Goal: Transaction & Acquisition: Obtain resource

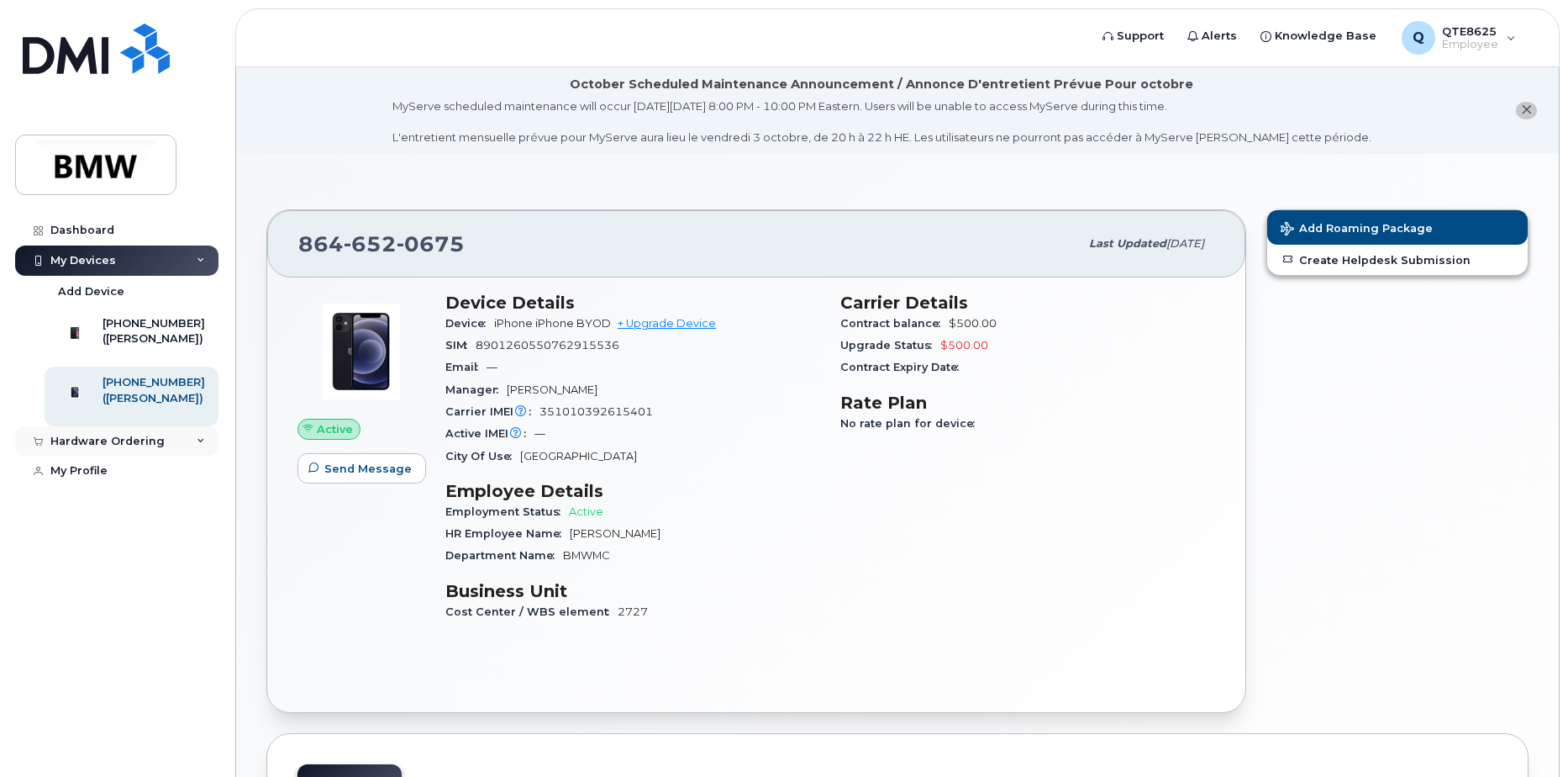
drag, startPoint x: 126, startPoint y: 454, endPoint x: 127, endPoint y: 464, distance: 10.0
click at [127, 454] on div "Hardware Ordering" at bounding box center [116, 441] width 203 height 30
click at [166, 346] on div "([PERSON_NAME])" at bounding box center [153, 338] width 102 height 15
click at [148, 345] on div "([PERSON_NAME])" at bounding box center [153, 338] width 102 height 15
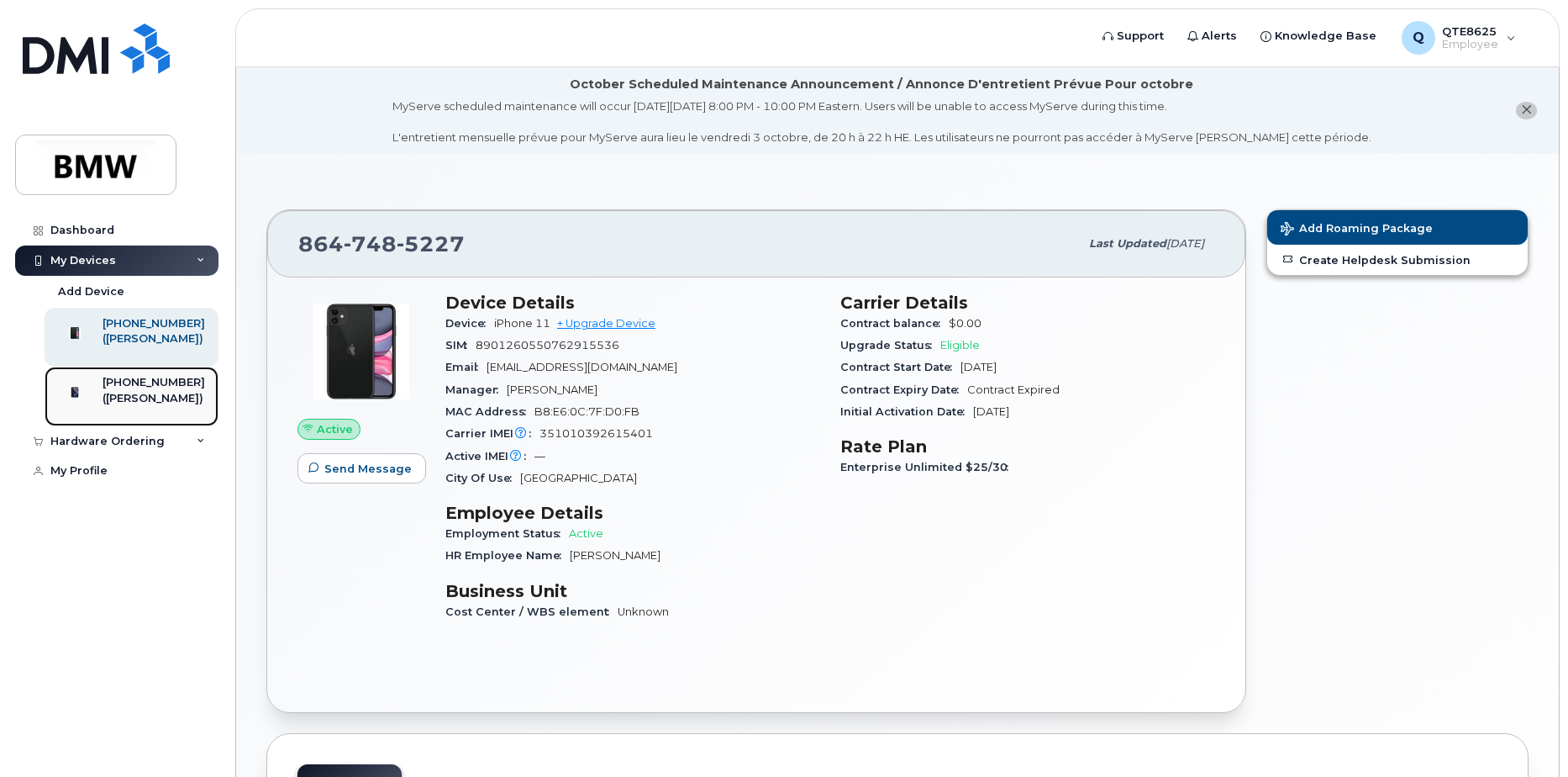
click at [83, 400] on img at bounding box center [74, 392] width 17 height 17
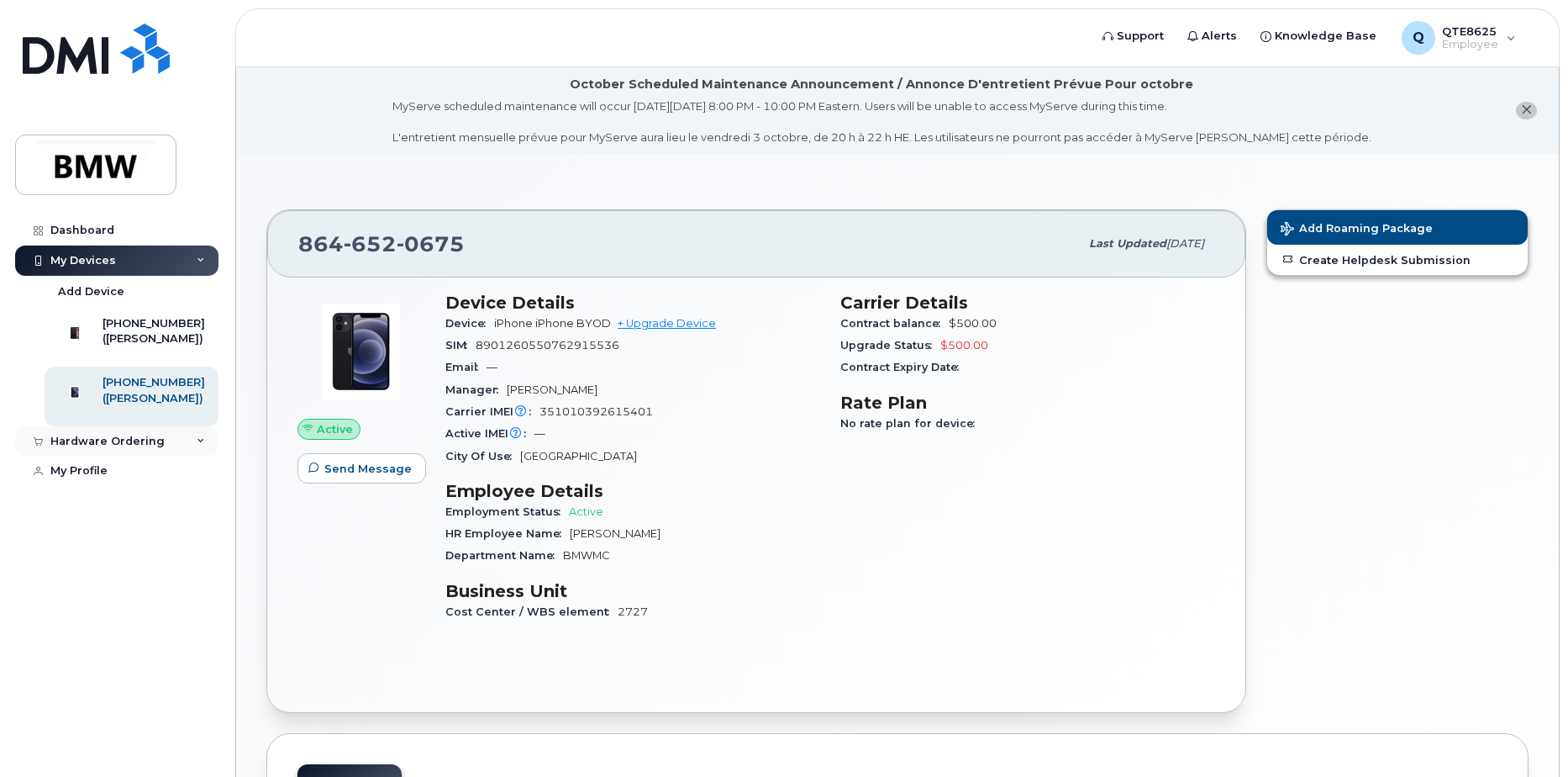
click at [194, 454] on div "Hardware Ordering" at bounding box center [116, 441] width 203 height 30
click at [89, 512] on div "New Order" at bounding box center [90, 504] width 64 height 15
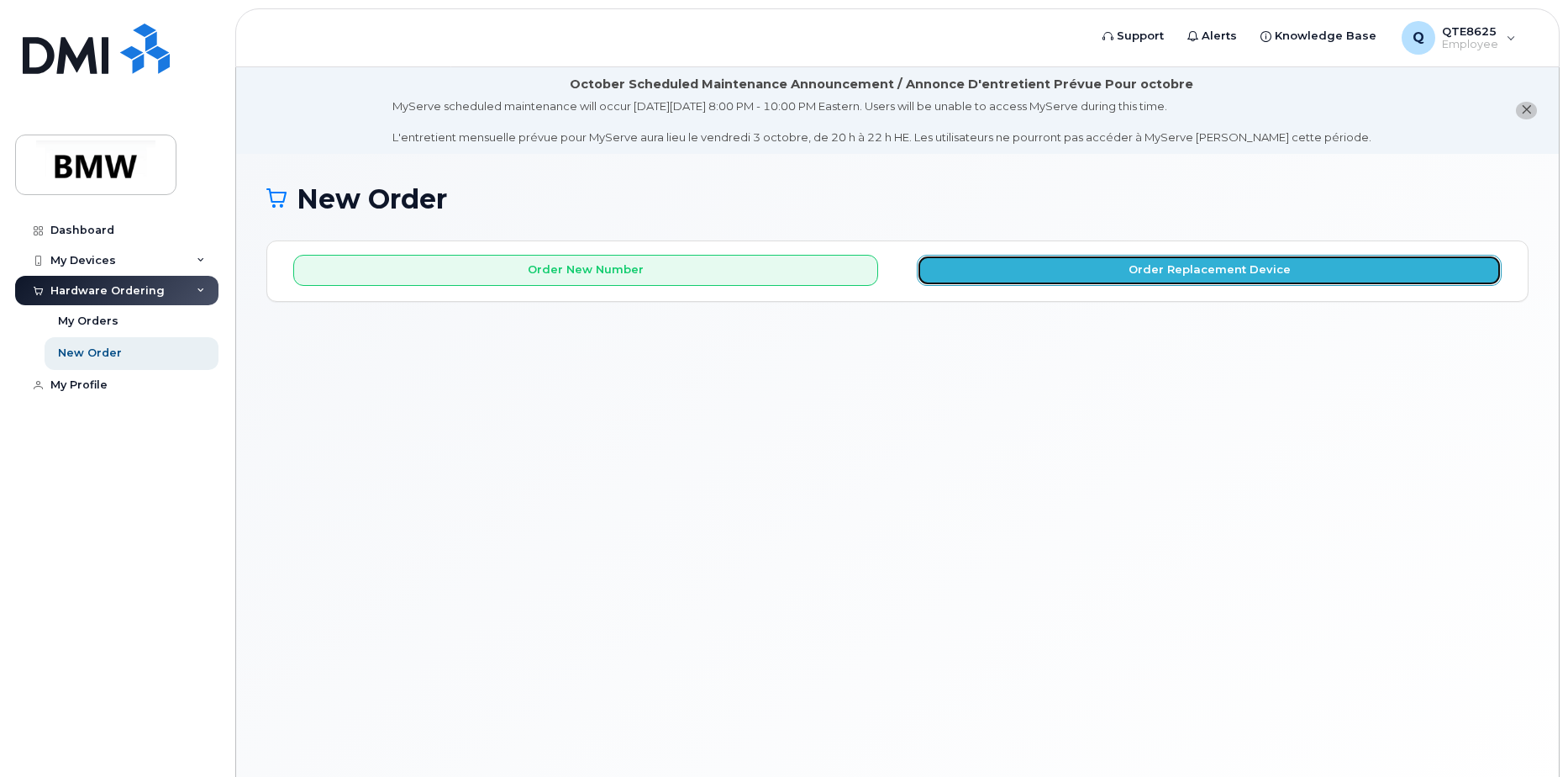
click at [987, 275] on button "Order Replacement Device" at bounding box center [1209, 270] width 585 height 31
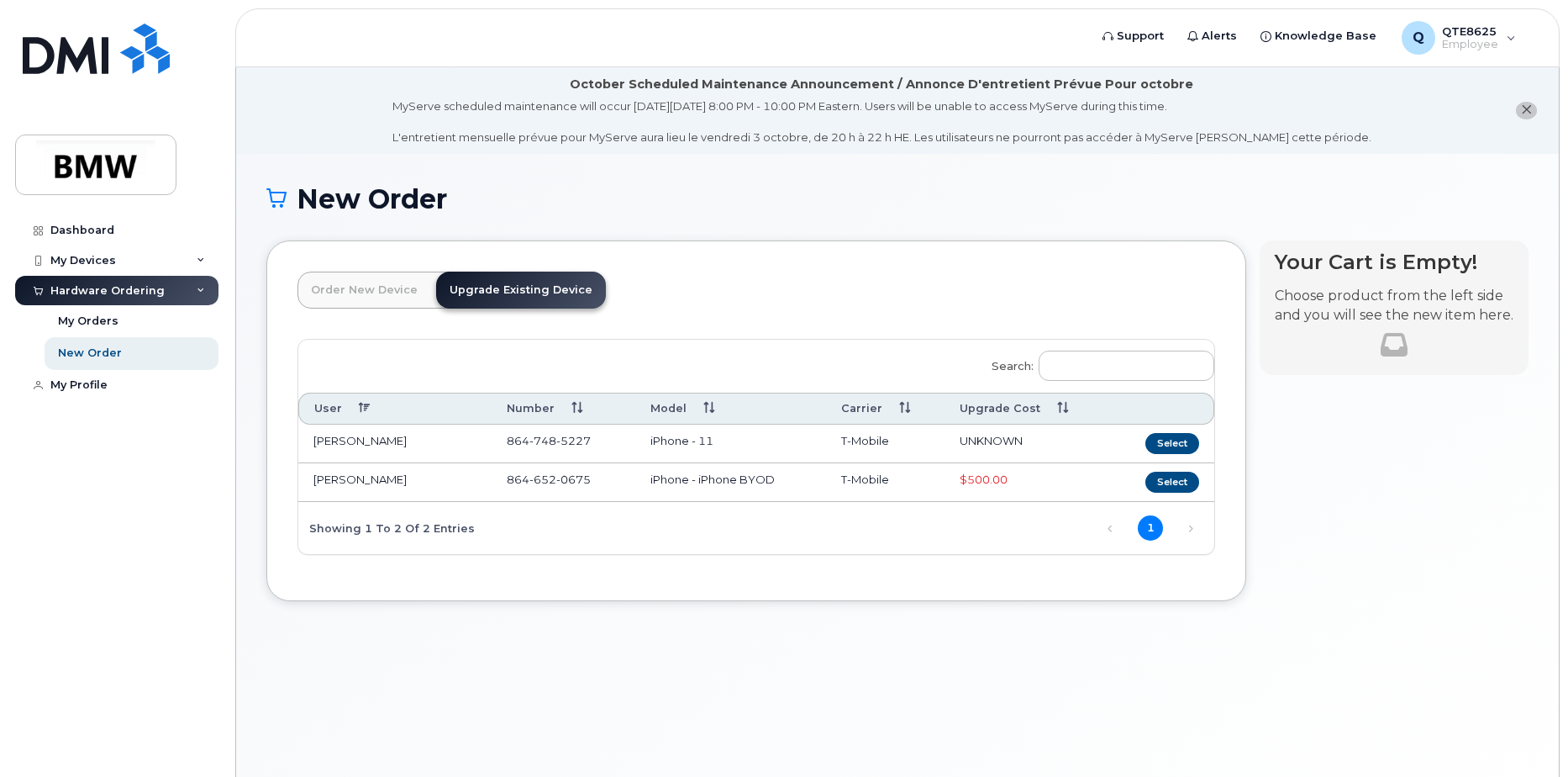
click at [387, 480] on td "[PERSON_NAME]" at bounding box center [395, 482] width 194 height 39
click at [1170, 485] on button "Select" at bounding box center [1172, 481] width 54 height 21
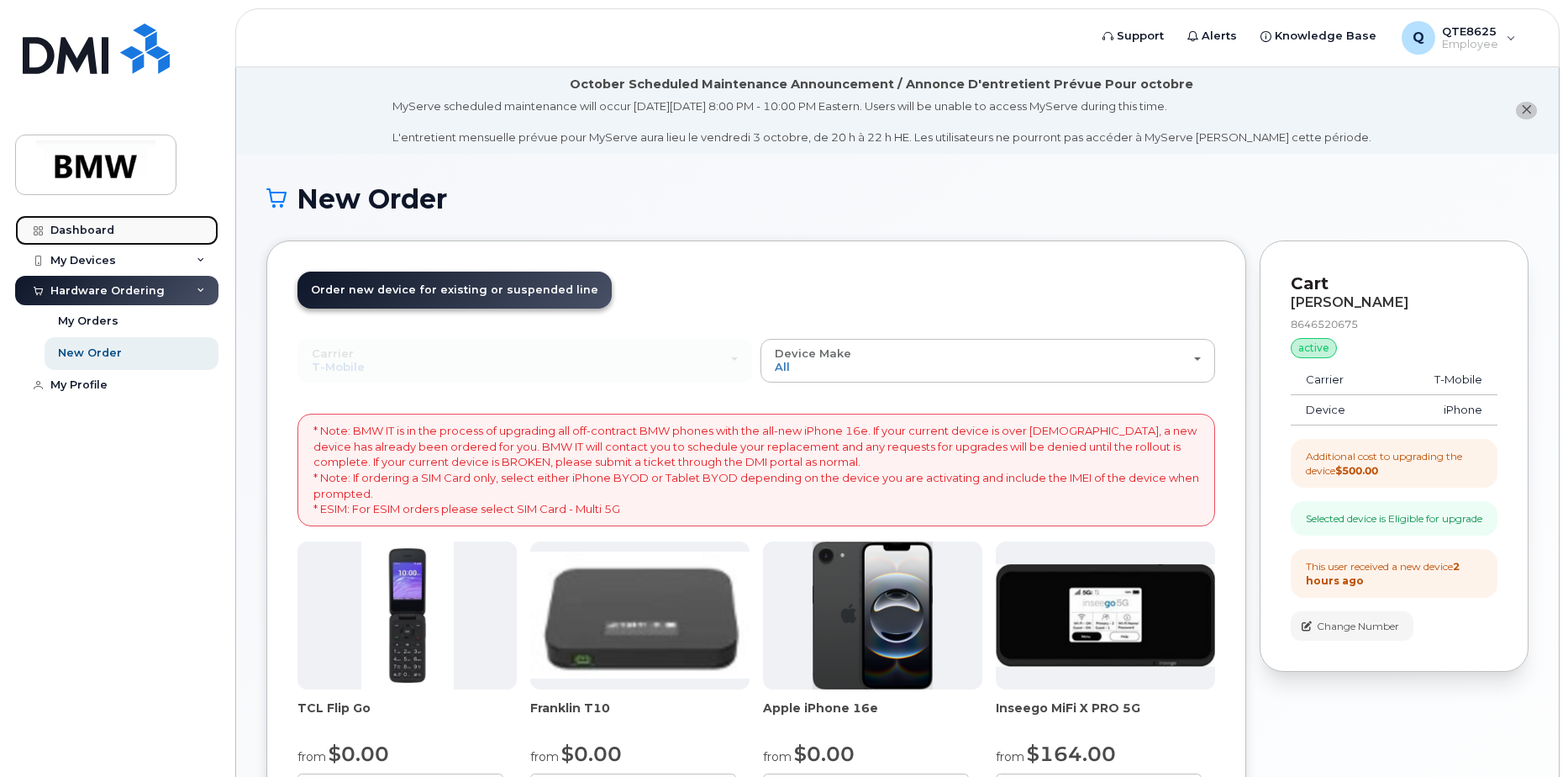
click at [130, 227] on link "Dashboard" at bounding box center [116, 230] width 203 height 30
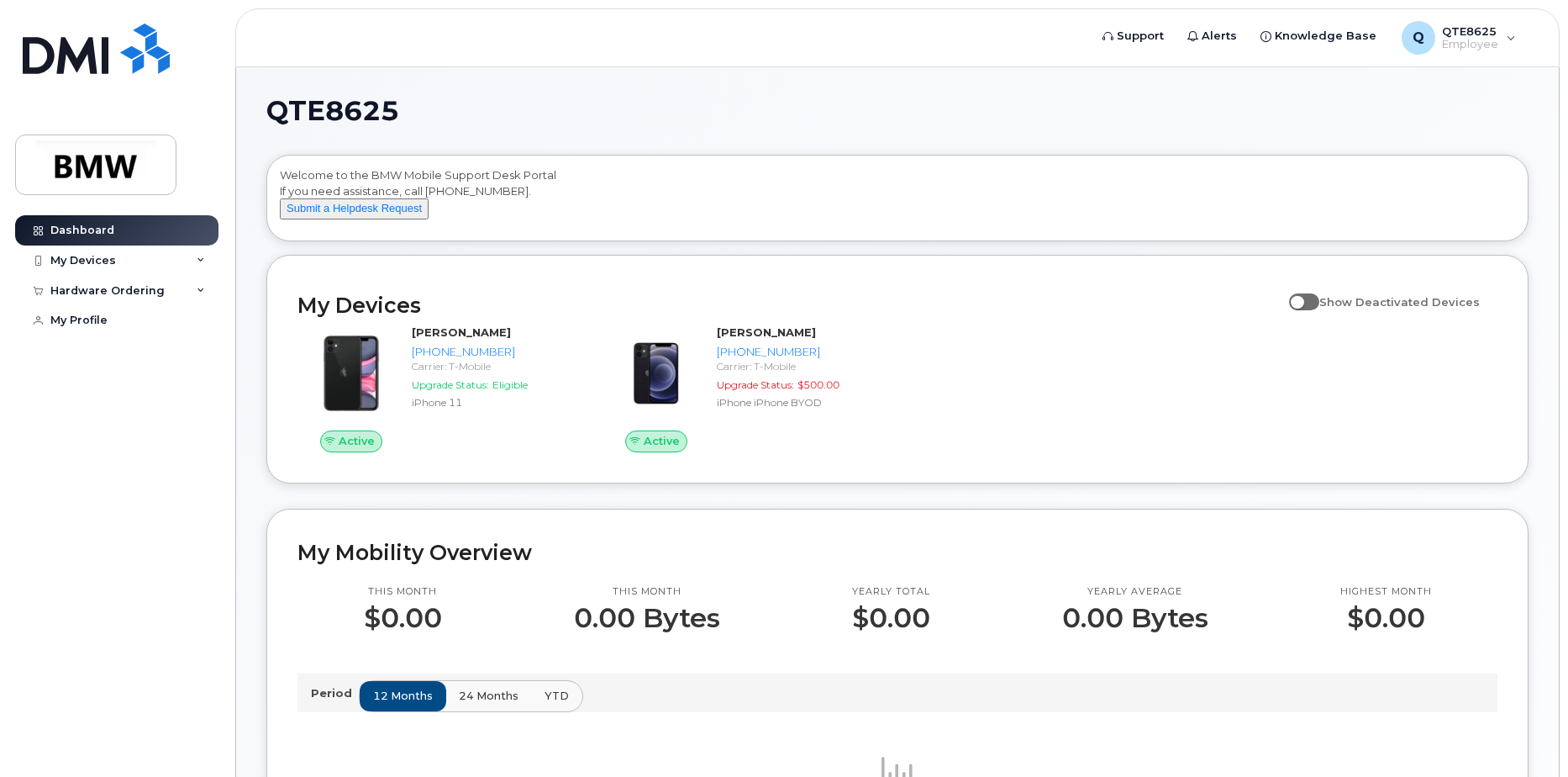
drag, startPoint x: 456, startPoint y: 426, endPoint x: 1108, endPoint y: 412, distance: 652.2
click at [1063, 442] on div "Active [PERSON_NAME] [PHONE_NUMBER] Carrier: T-Mobile Upgrade Status: Eligible …" at bounding box center [898, 388] width 1220 height 148
click at [1303, 299] on input "Show Deactivated Devices" at bounding box center [1296, 292] width 13 height 13
checkbox input "false"
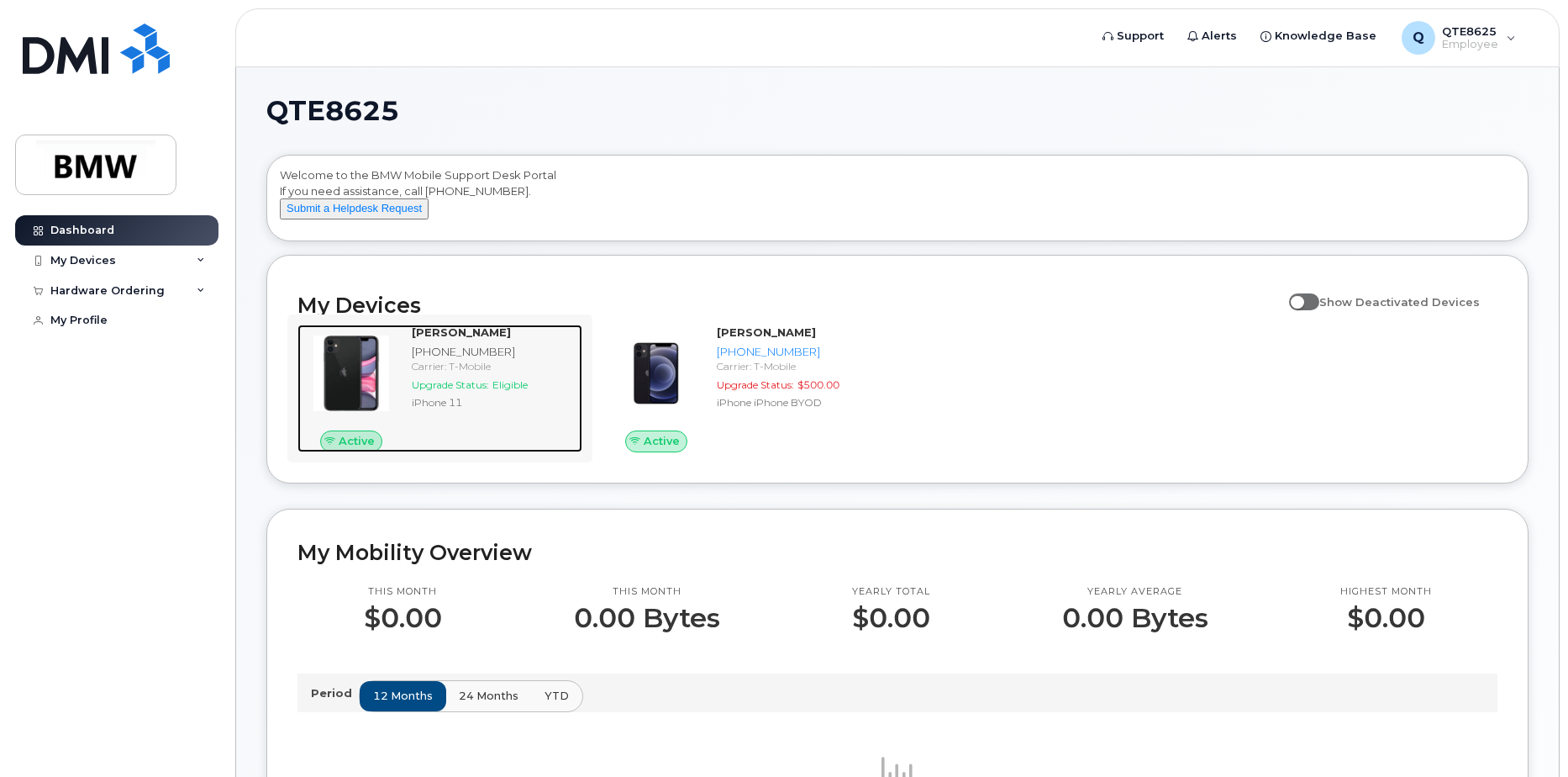
click at [379, 405] on img at bounding box center [351, 373] width 81 height 81
